Goal: Entertainment & Leisure: Consume media (video, audio)

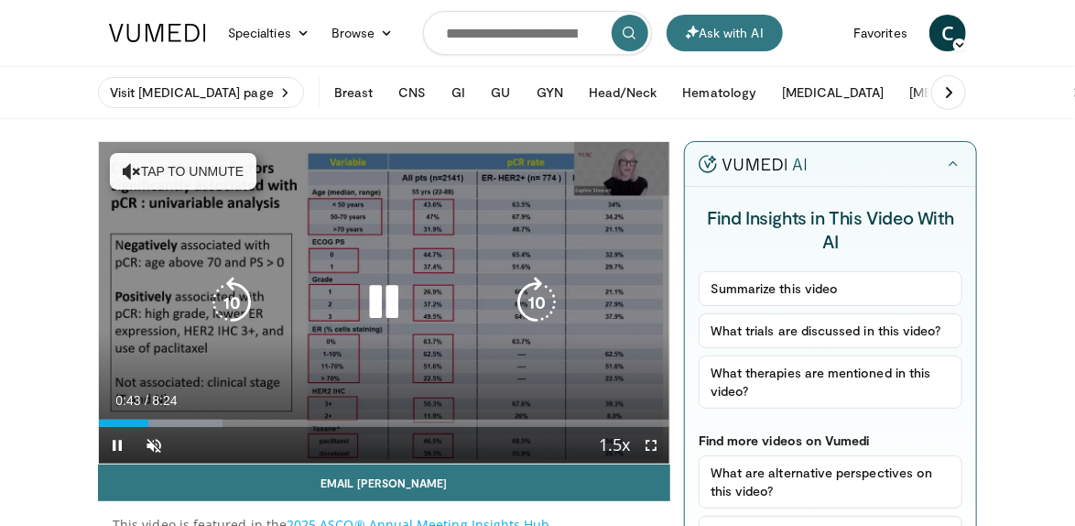
click at [187, 167] on button "Tap to unmute" at bounding box center [183, 171] width 147 height 37
